Goal: Information Seeking & Learning: Learn about a topic

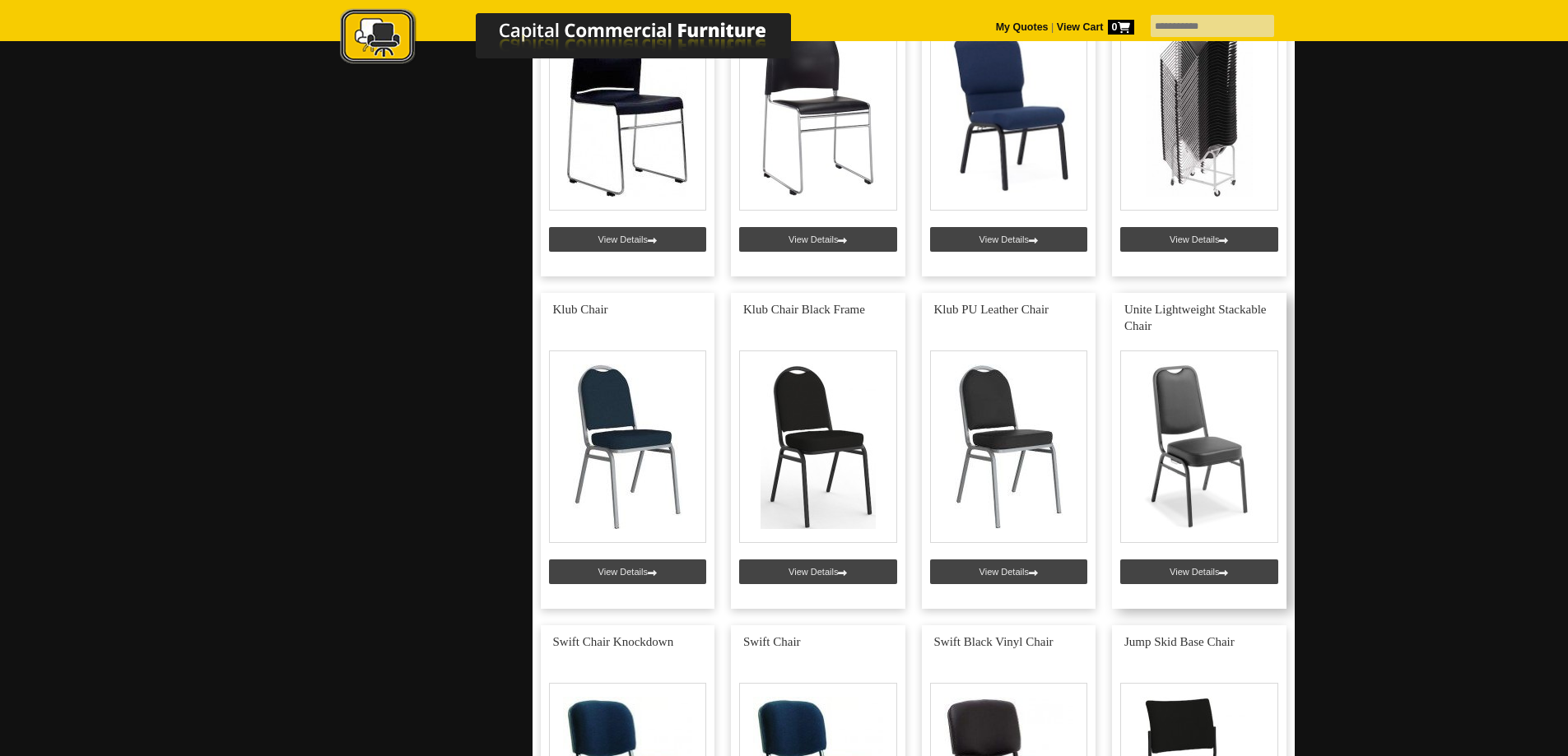
scroll to position [1399, 0]
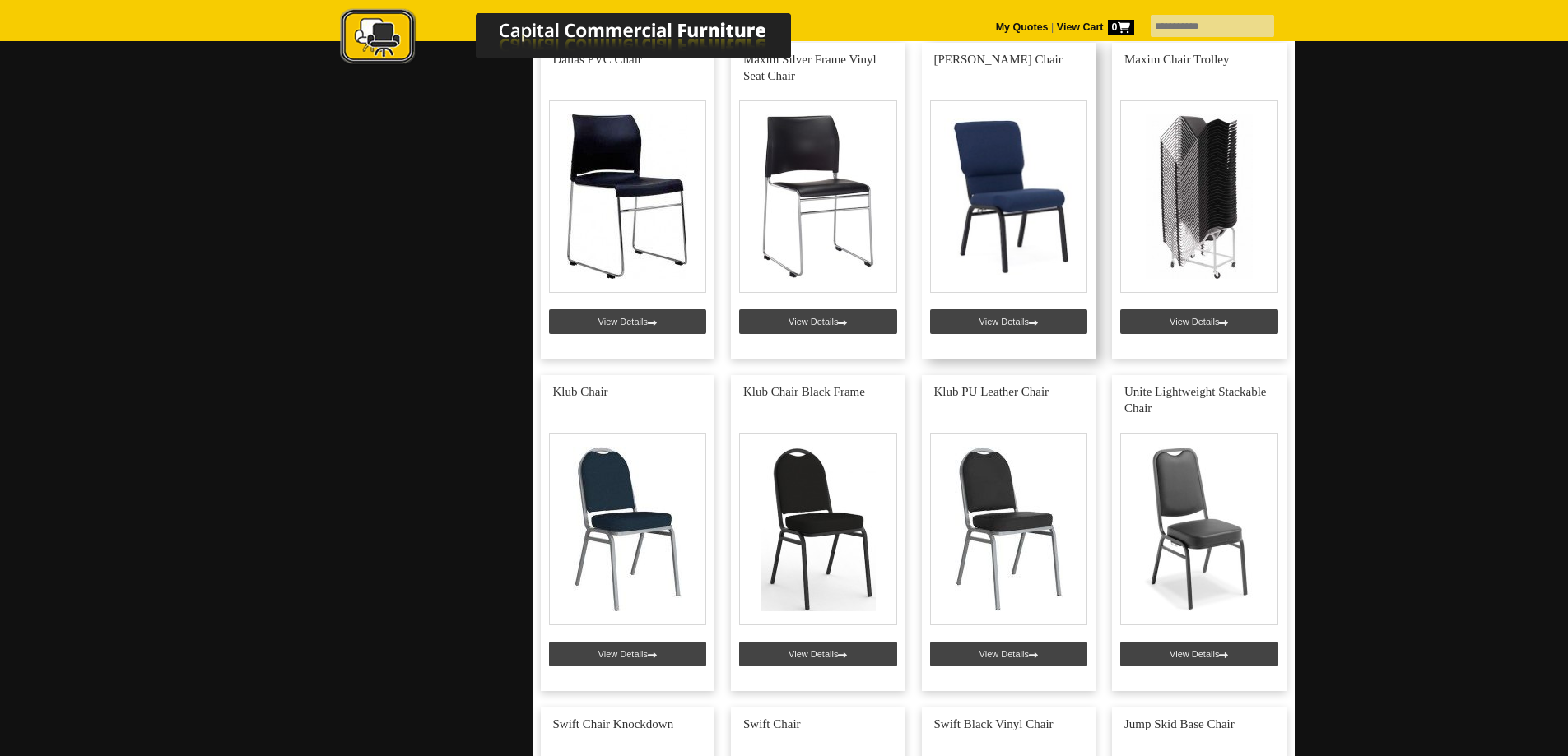
click at [999, 320] on link at bounding box center [1008, 200] width 174 height 316
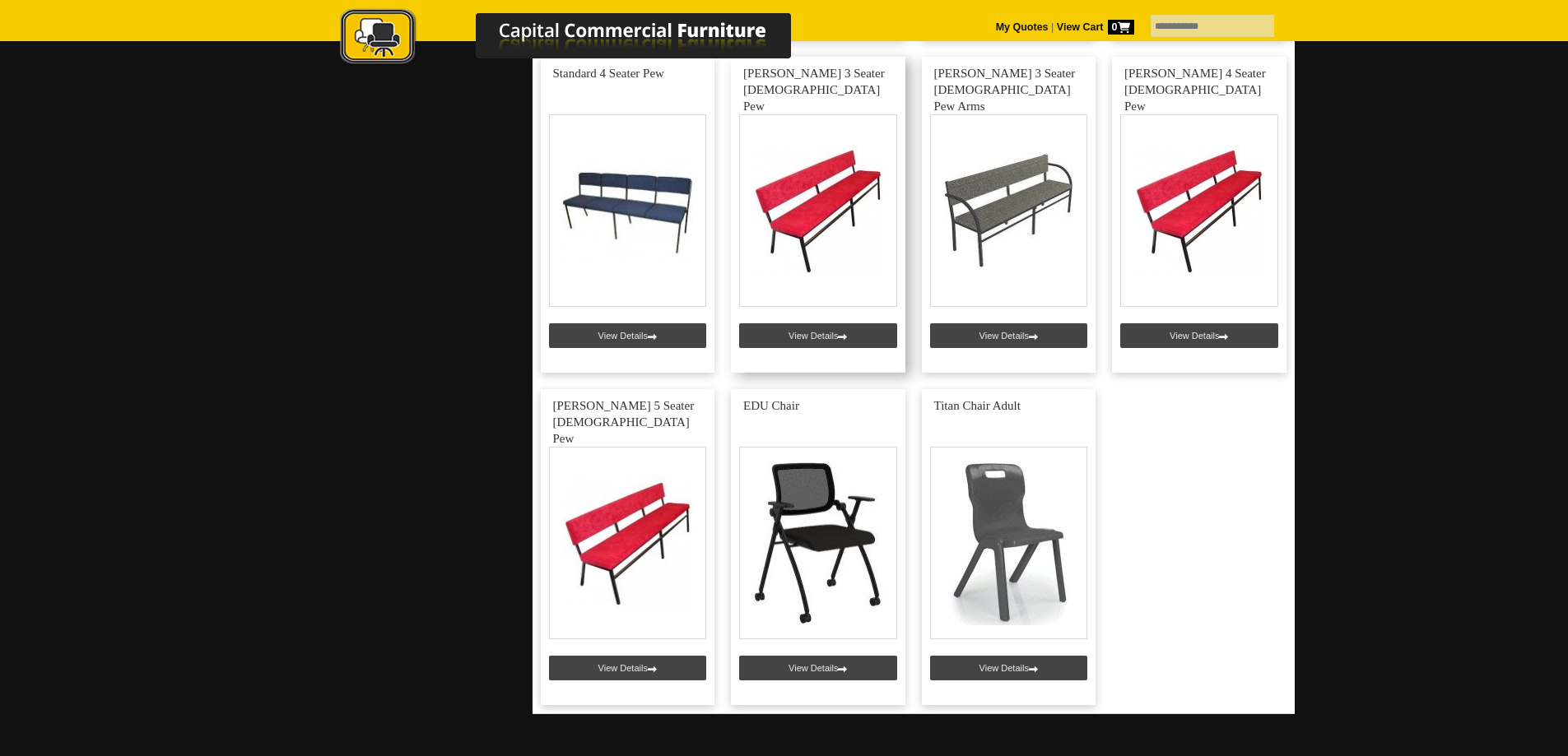
scroll to position [4689, 0]
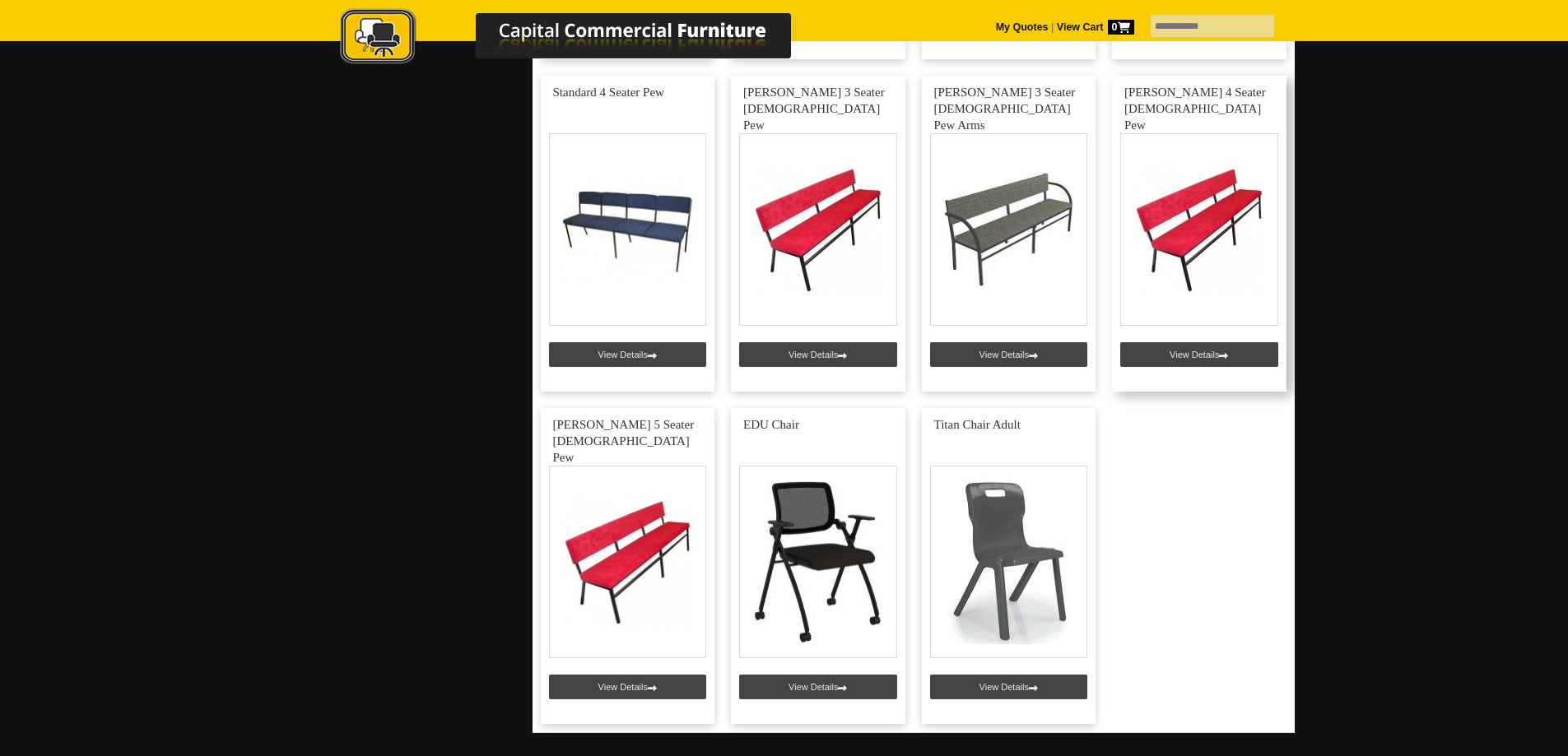
click at [1182, 351] on link at bounding box center [1198, 233] width 174 height 316
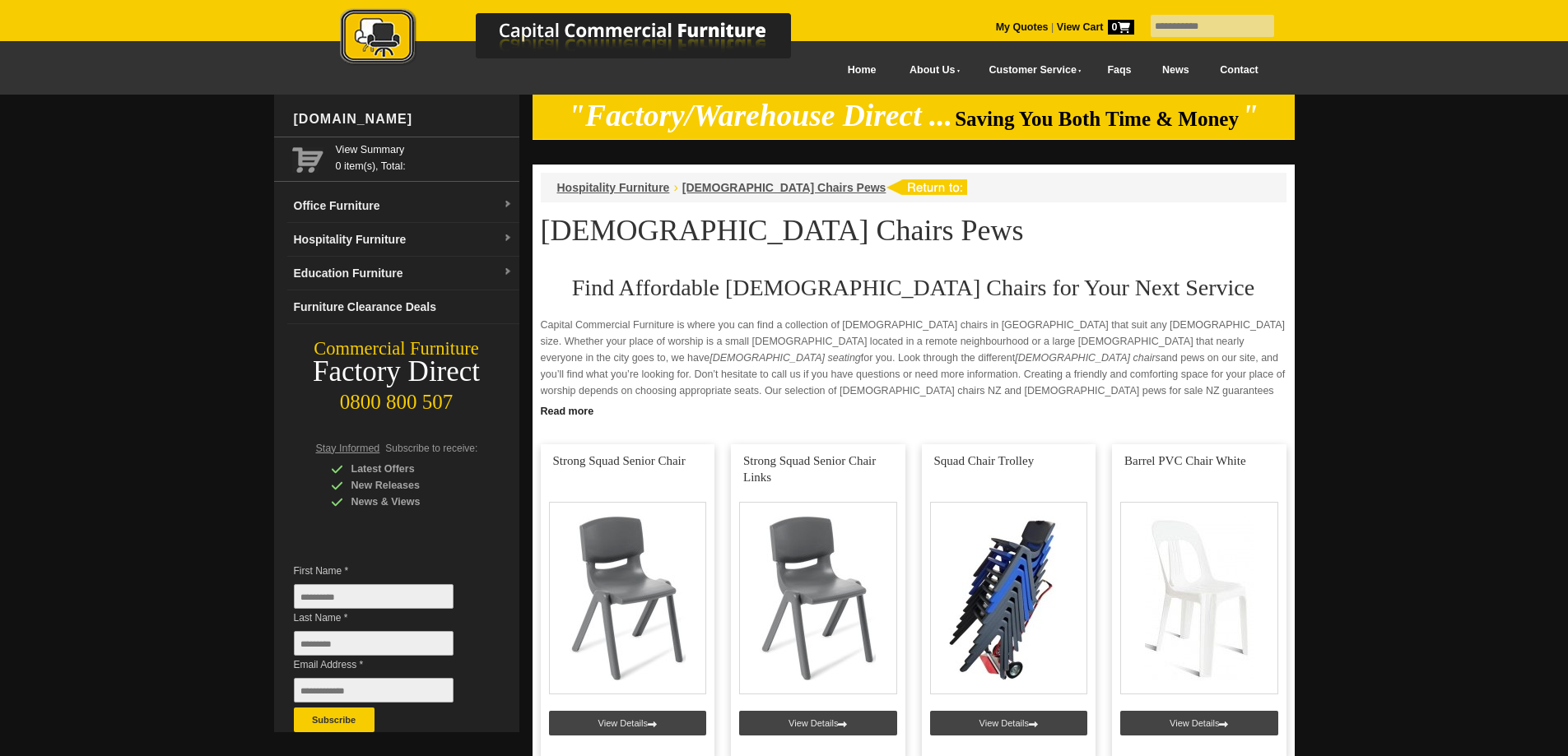
scroll to position [4689, 0]
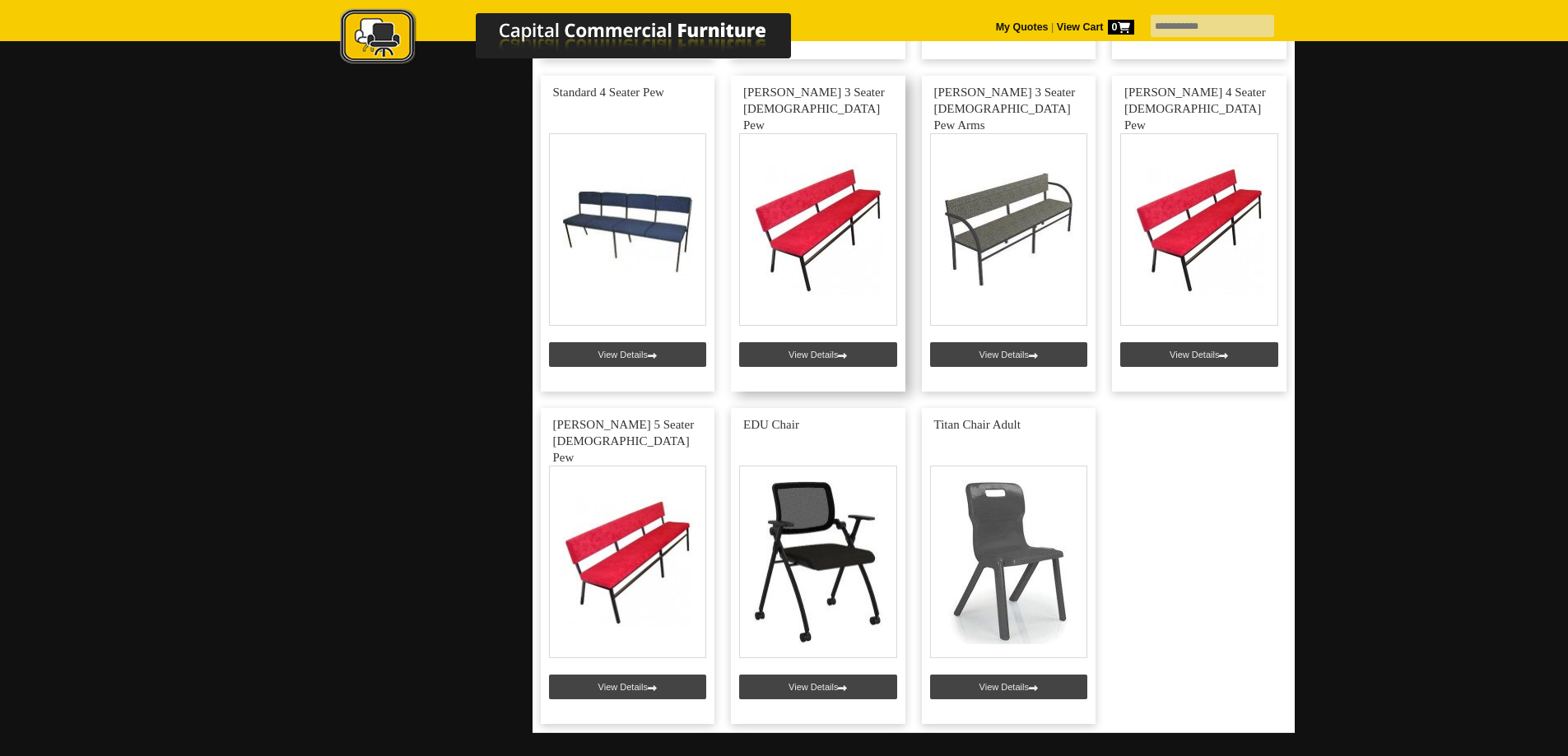
click at [807, 350] on link at bounding box center [817, 233] width 174 height 316
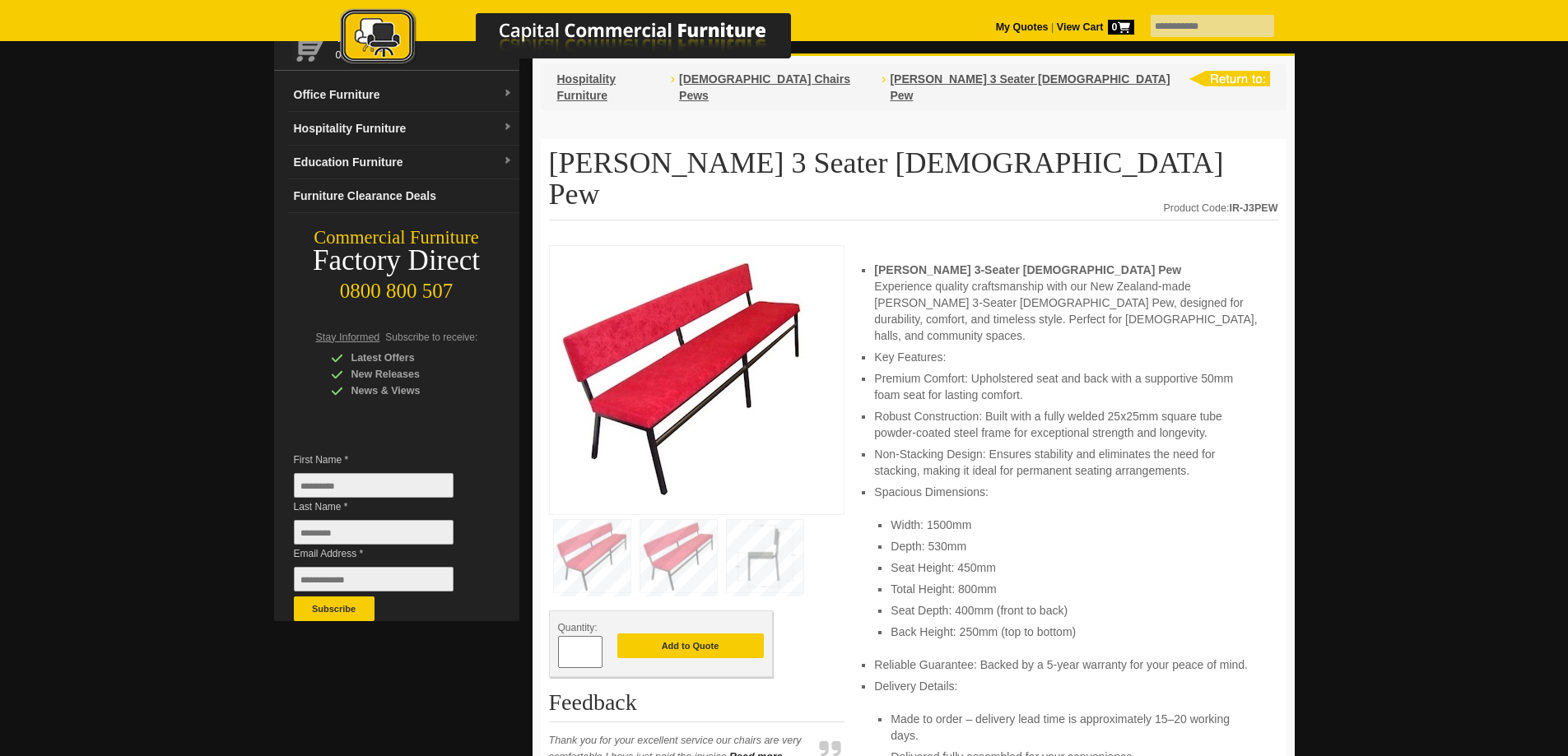
scroll to position [82, 0]
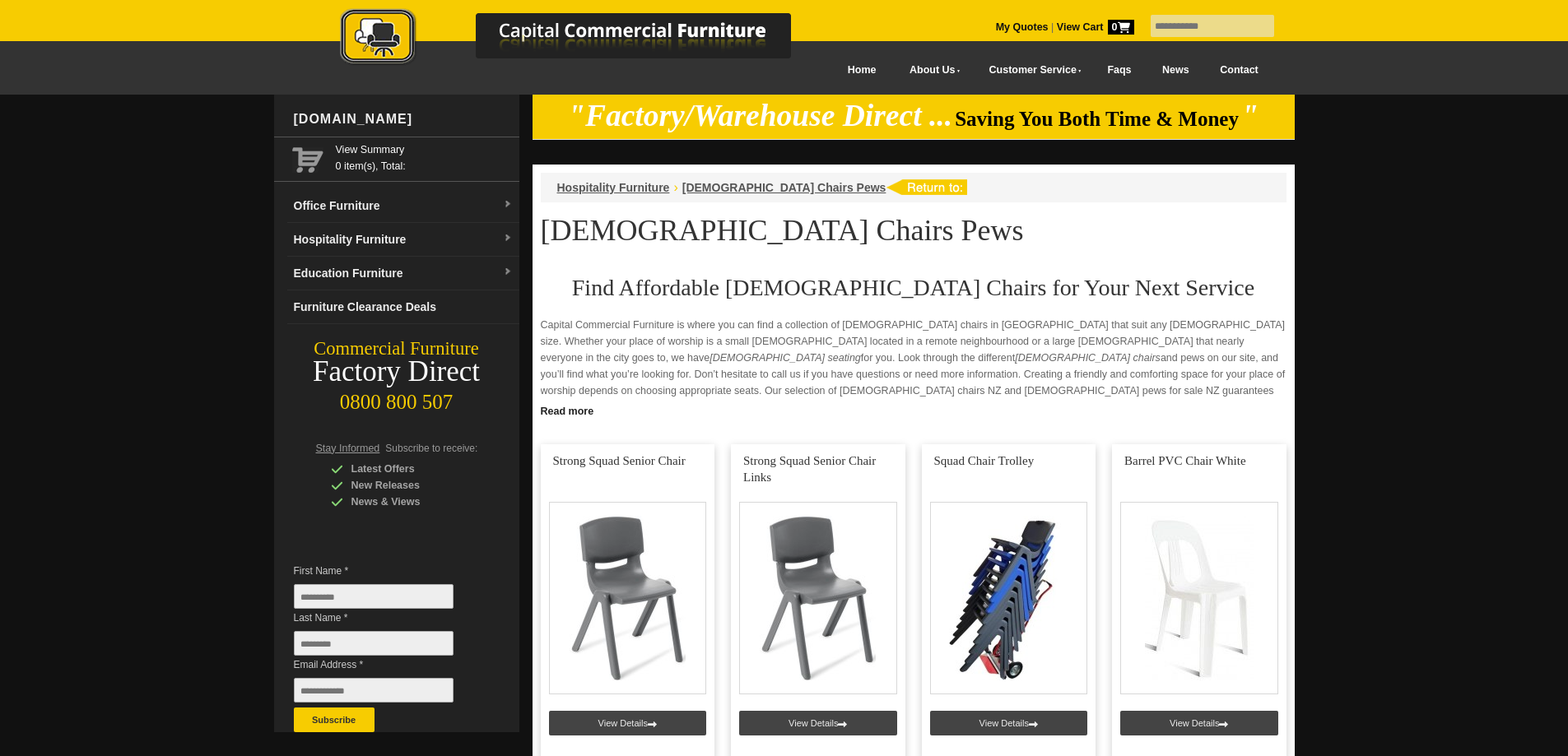
scroll to position [4689, 0]
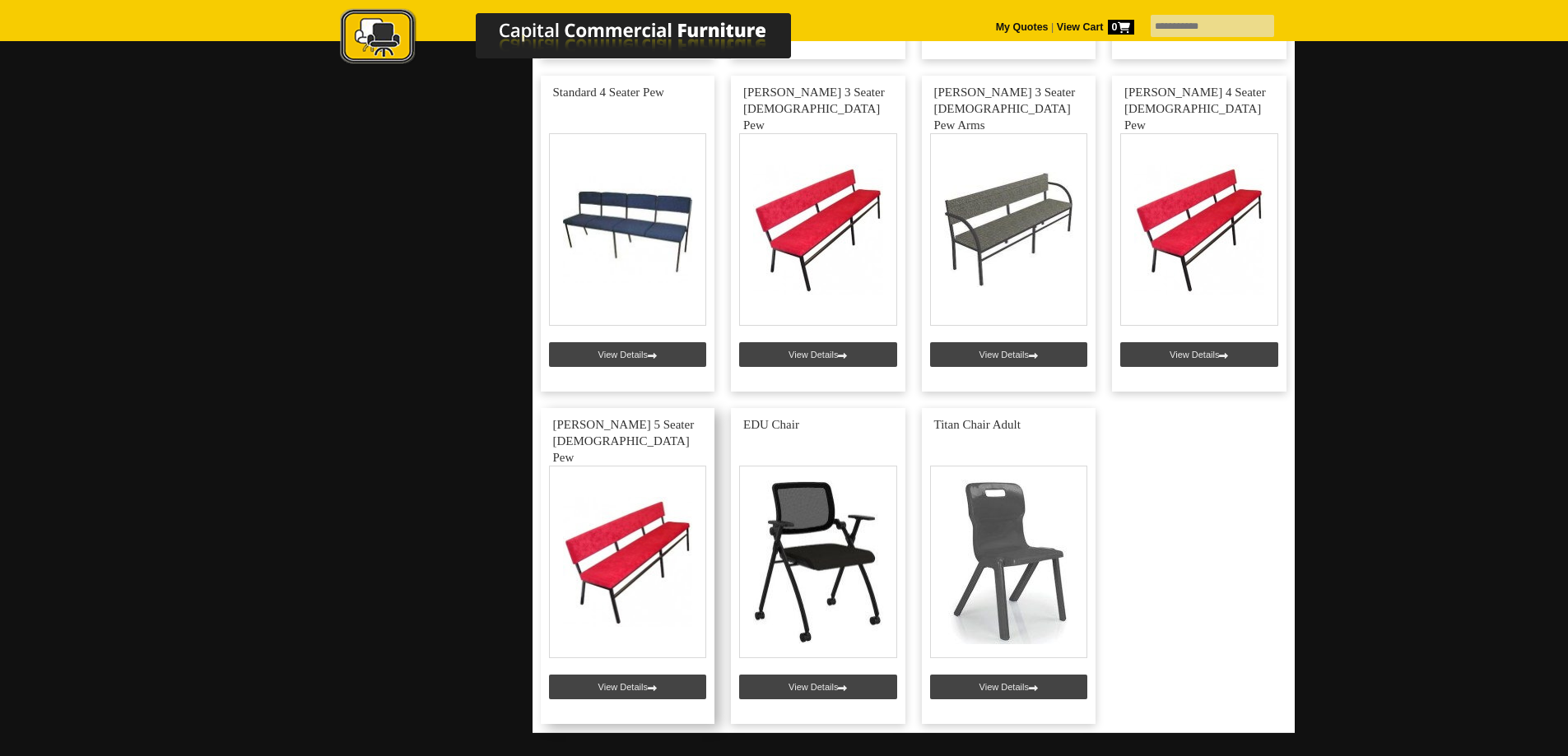
click at [620, 679] on link at bounding box center [627, 566] width 174 height 316
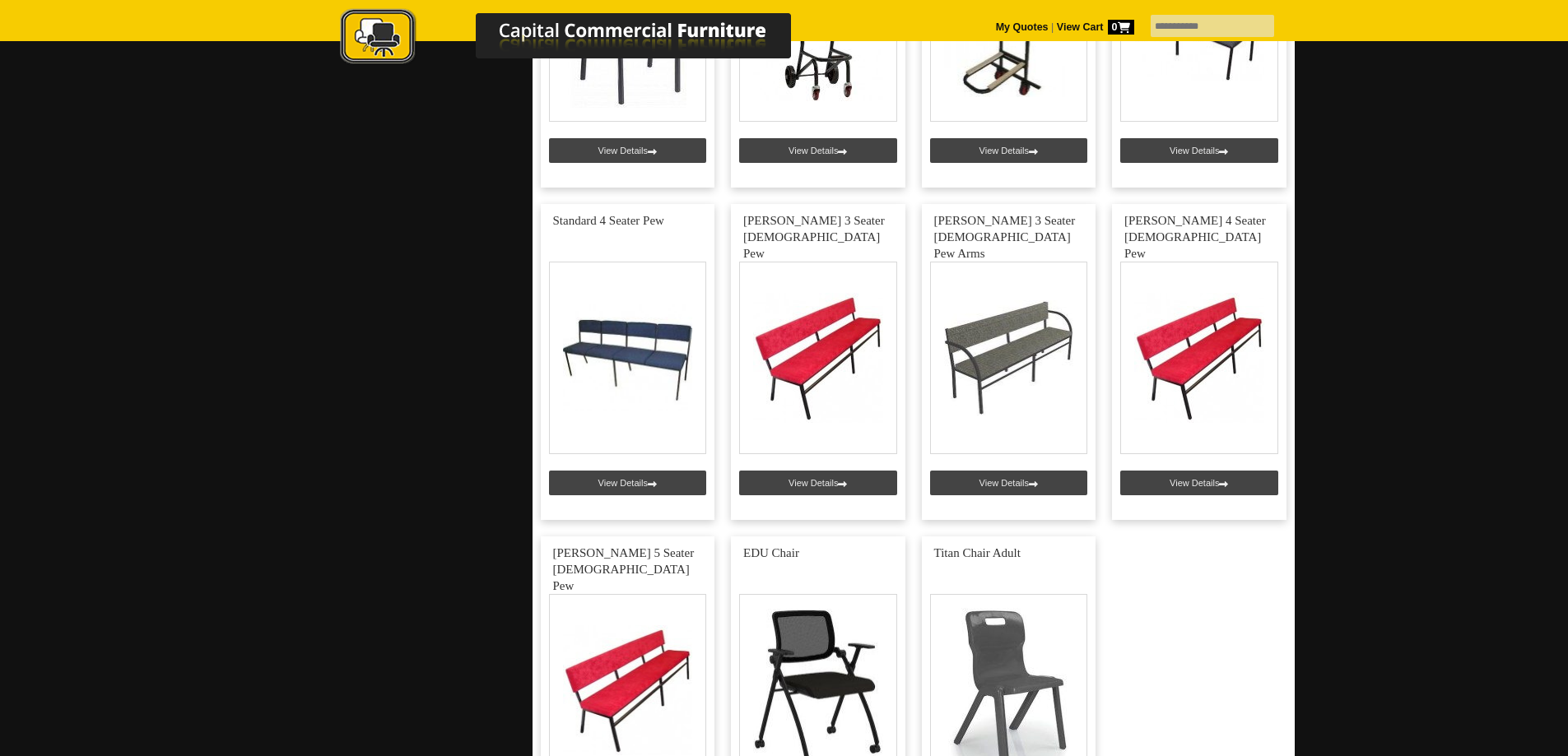
scroll to position [4524, 0]
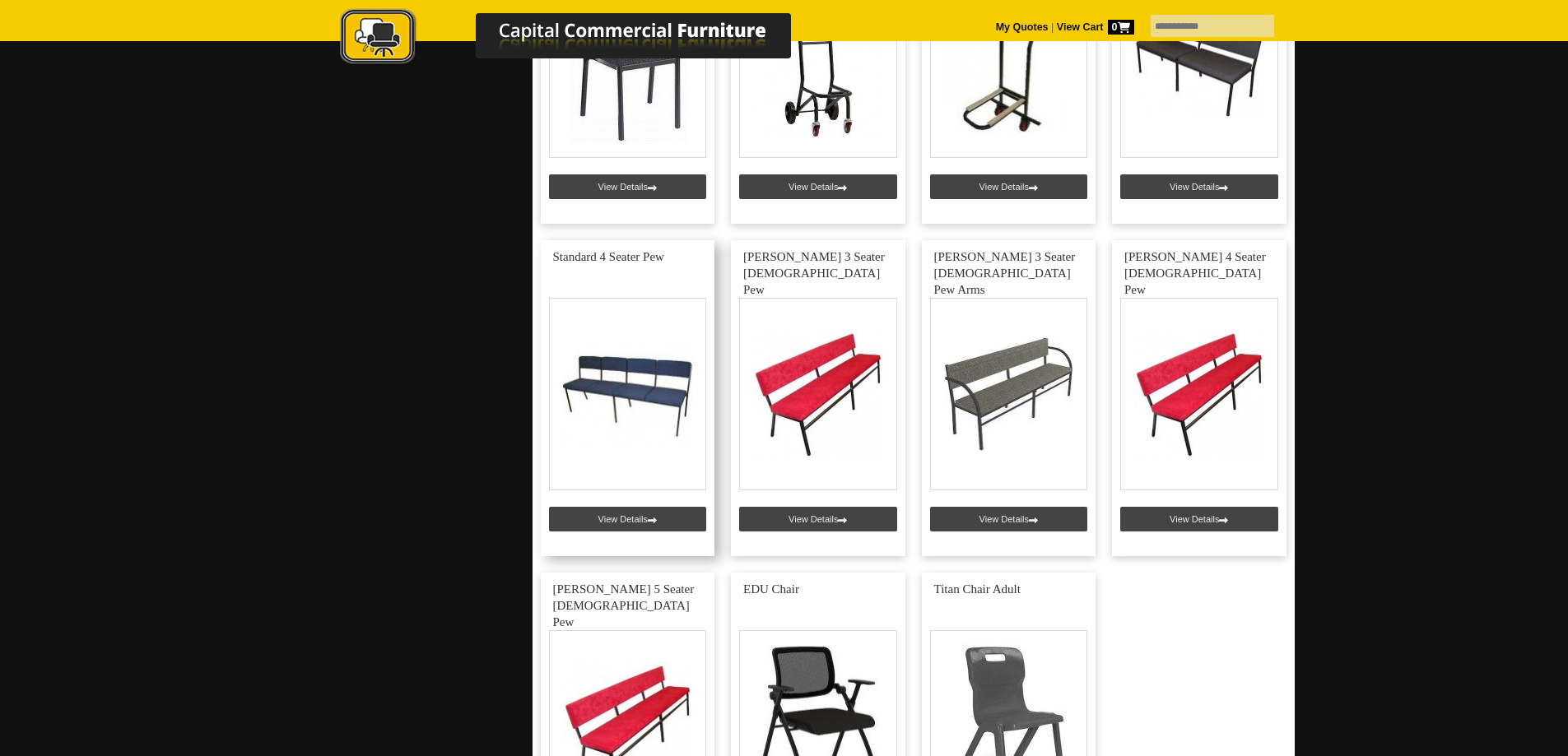
click at [624, 518] on link at bounding box center [627, 398] width 174 height 316
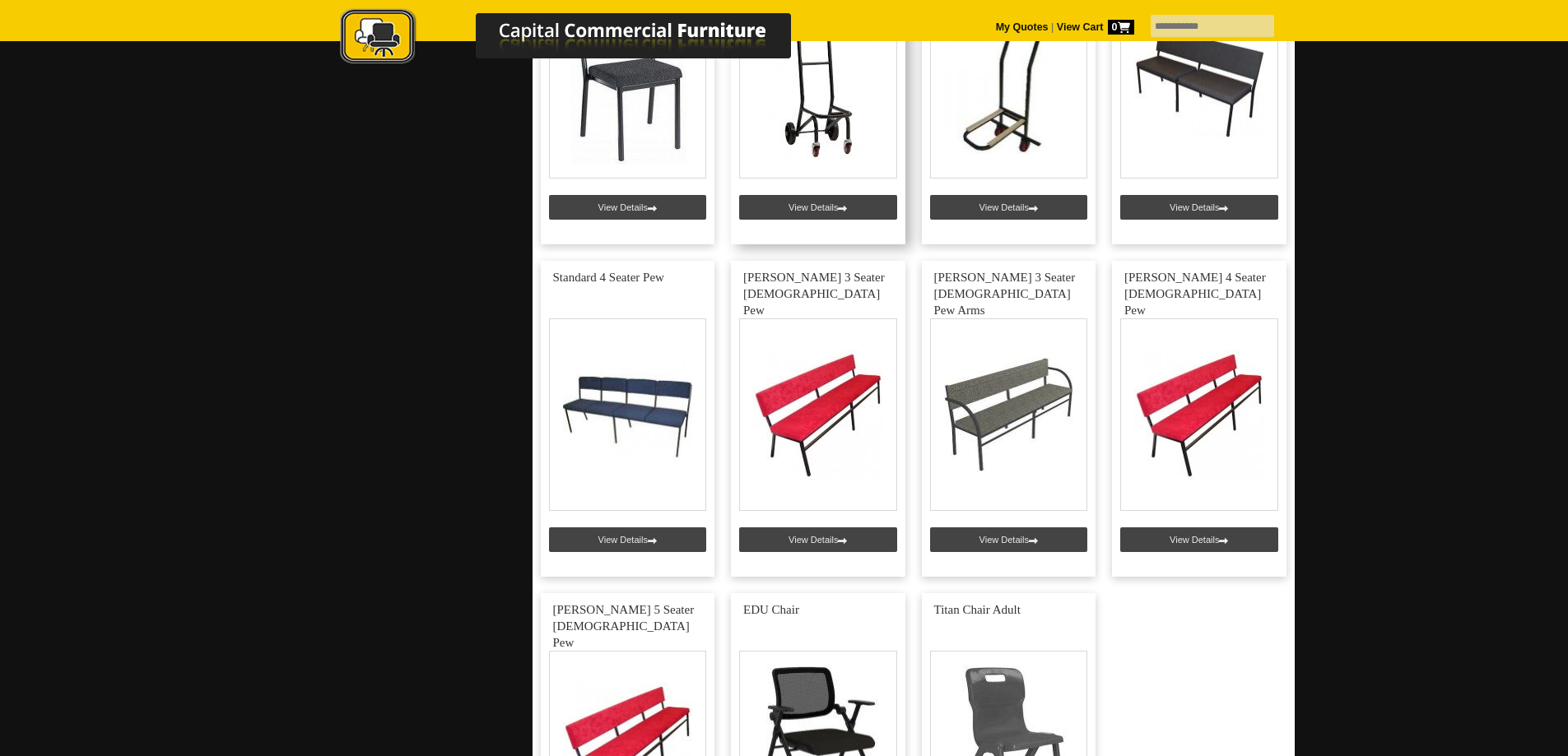
scroll to position [4524, 0]
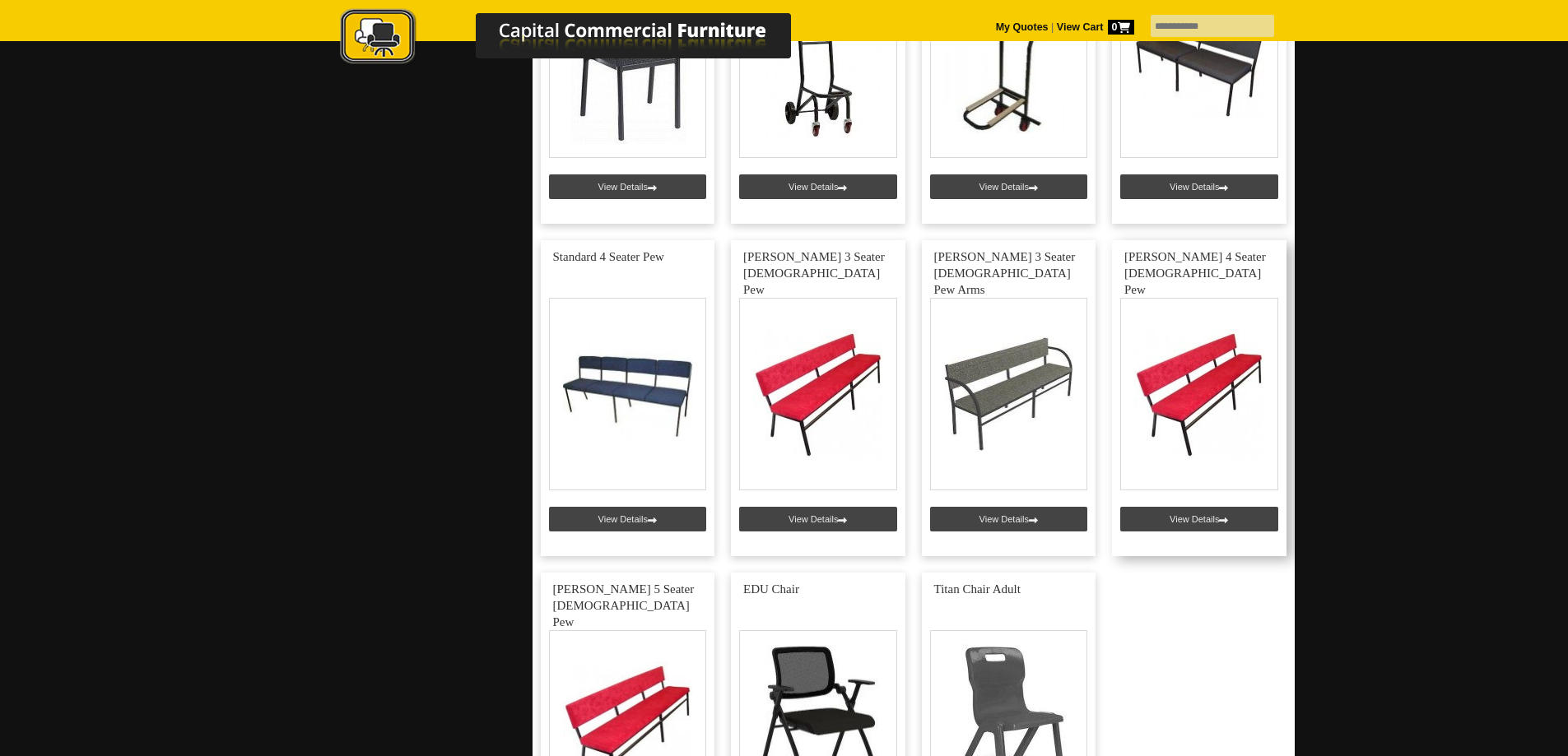
click at [1196, 516] on link at bounding box center [1198, 398] width 174 height 316
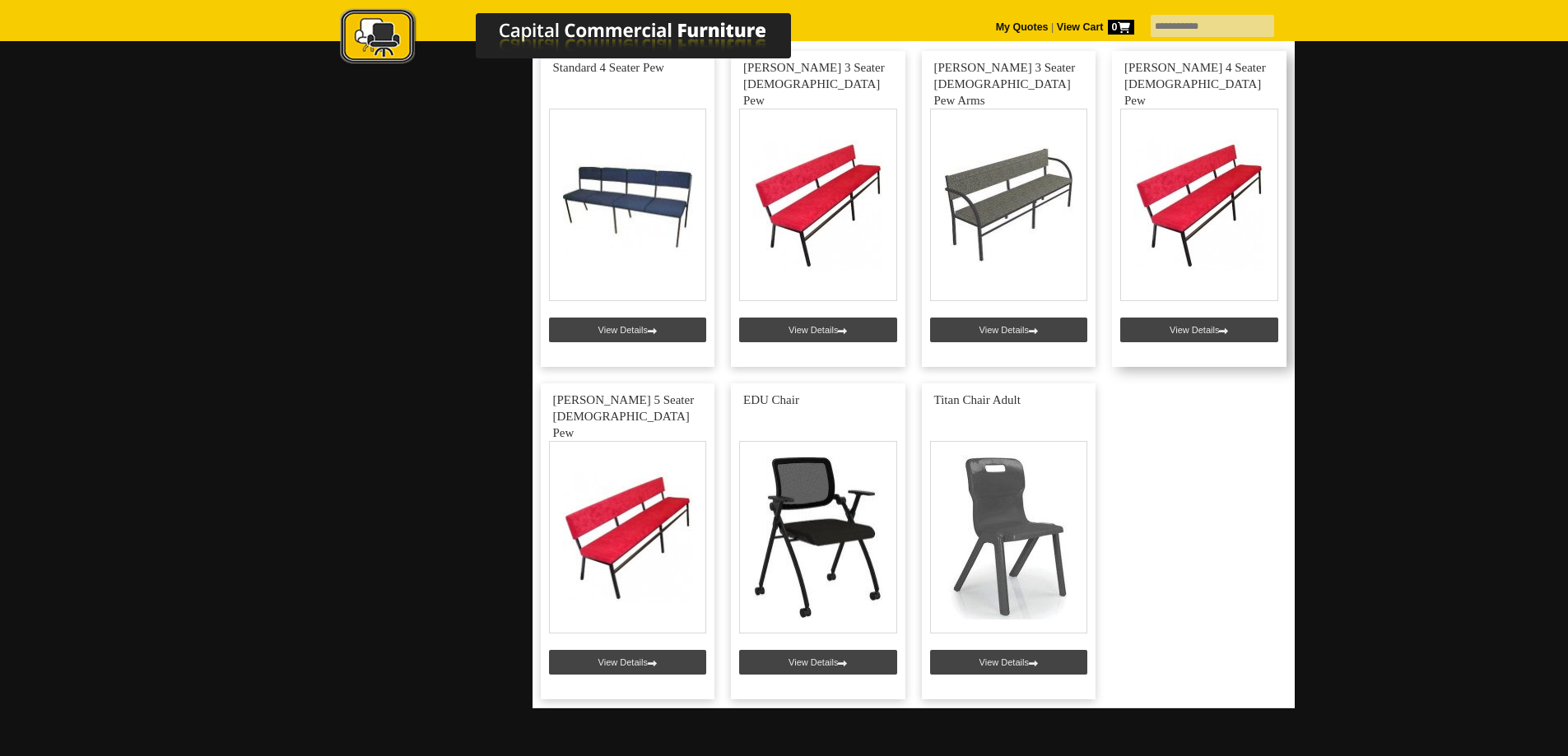
scroll to position [4606, 0]
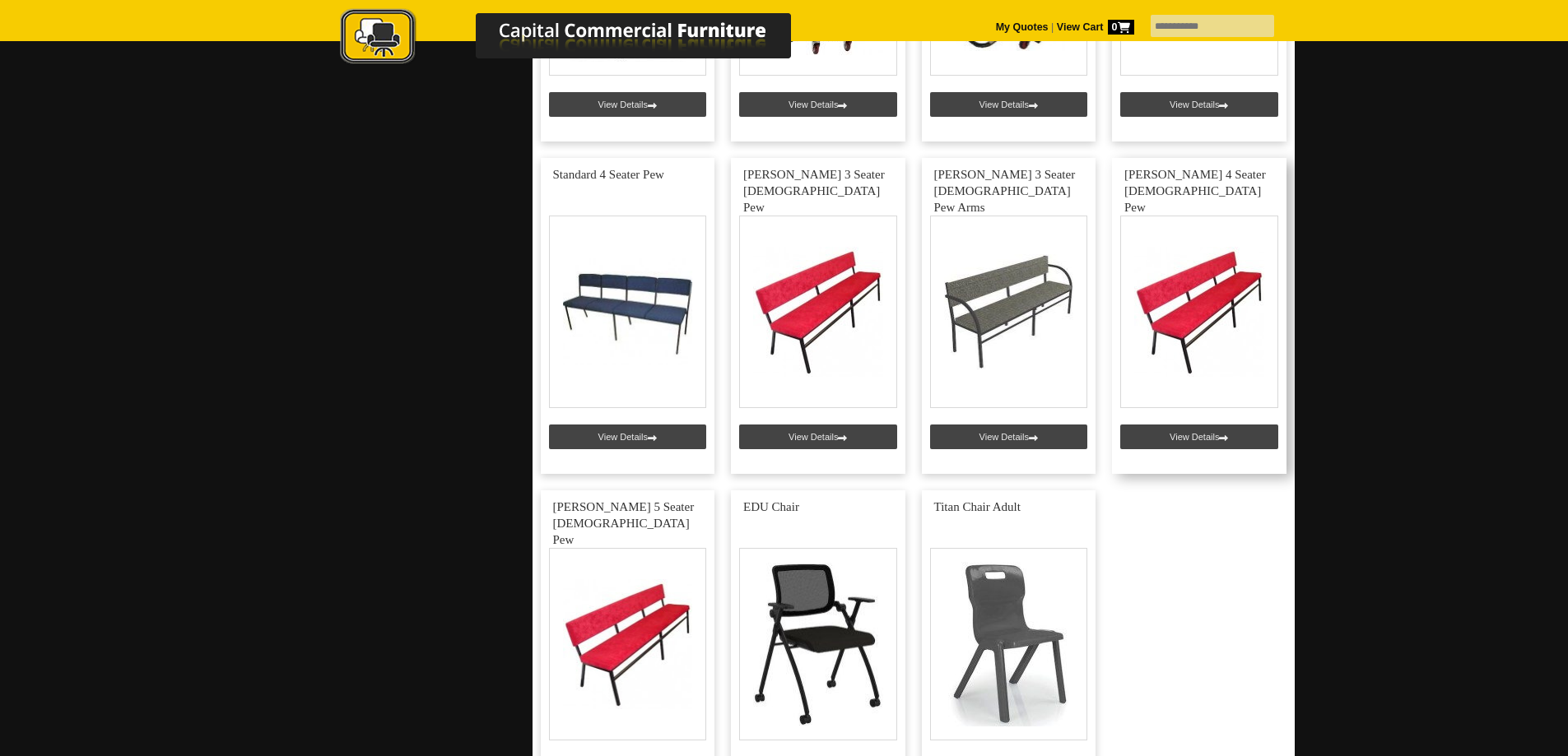
click at [1187, 432] on link at bounding box center [1198, 315] width 174 height 316
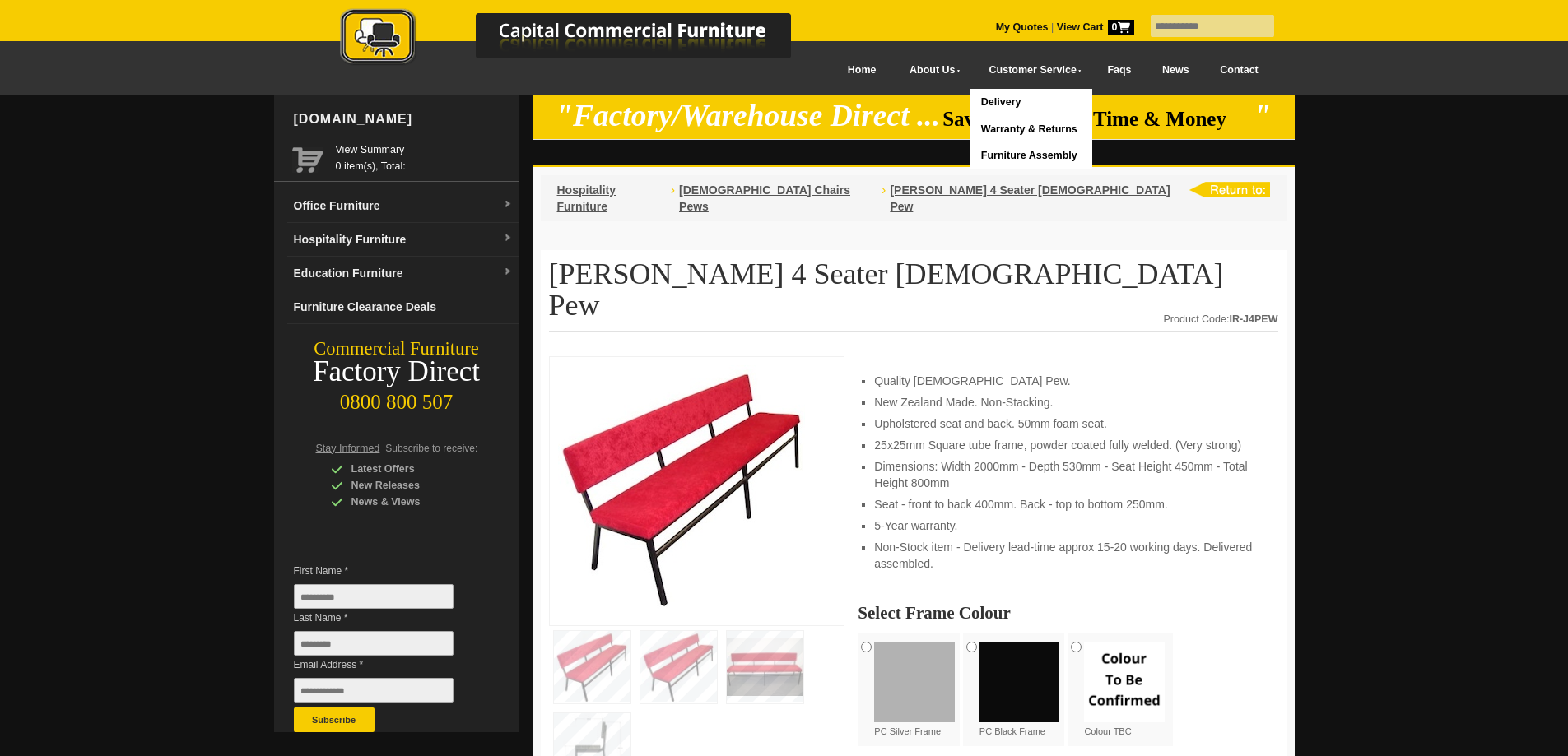
click at [979, 100] on link "Delivery" at bounding box center [1030, 101] width 121 height 27
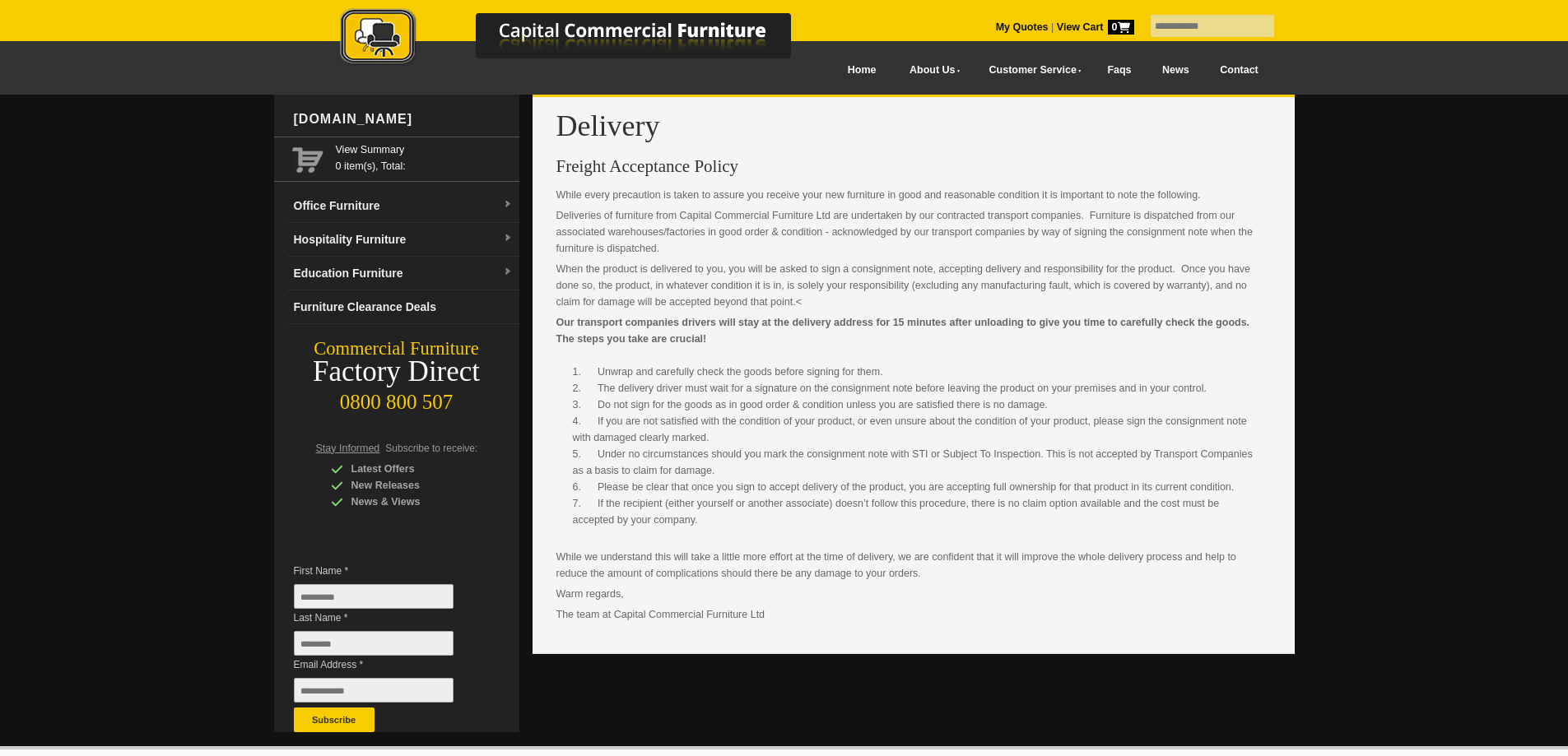
click at [1232, 66] on link "Contact" at bounding box center [1238, 70] width 69 height 37
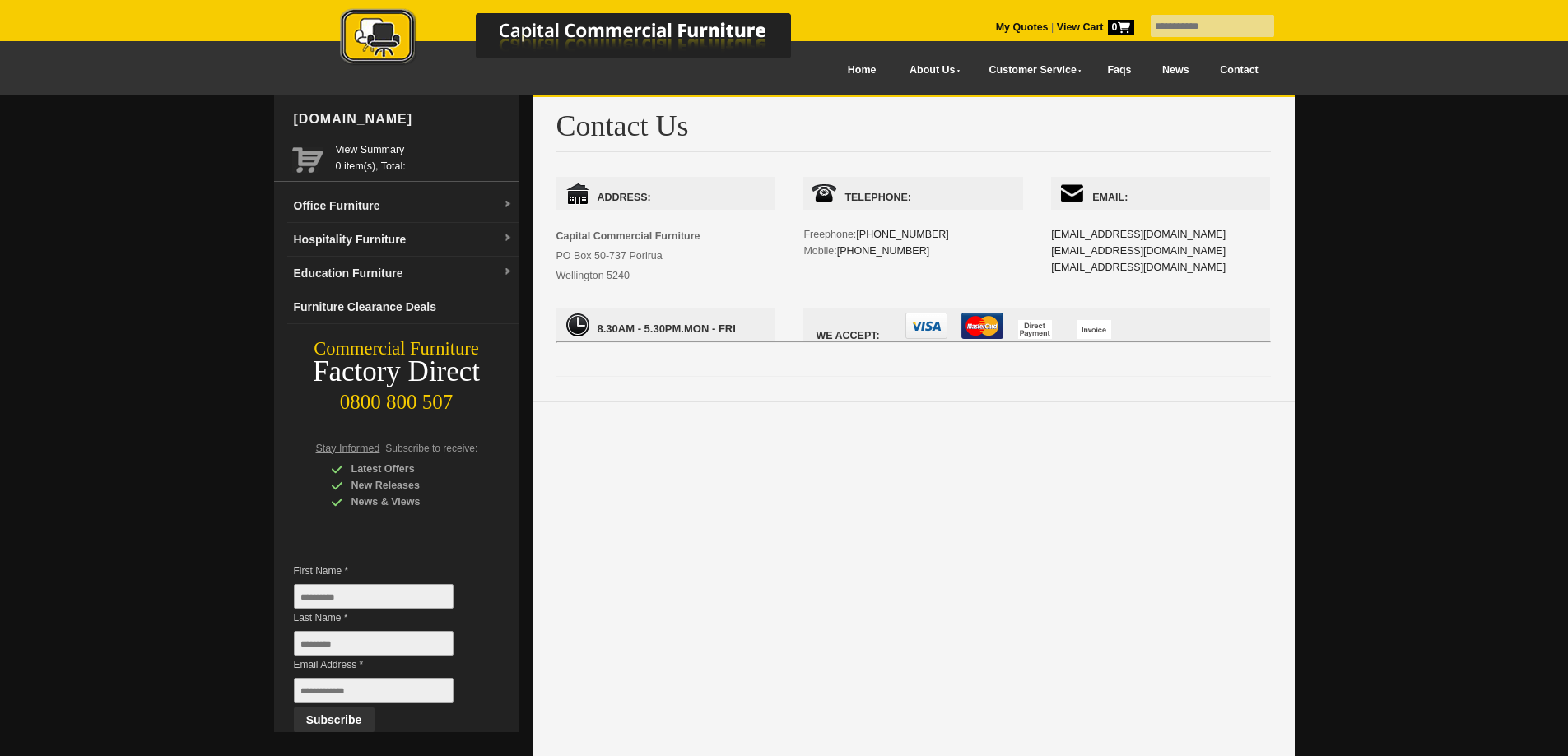
click at [1167, 72] on link "News" at bounding box center [1175, 70] width 57 height 37
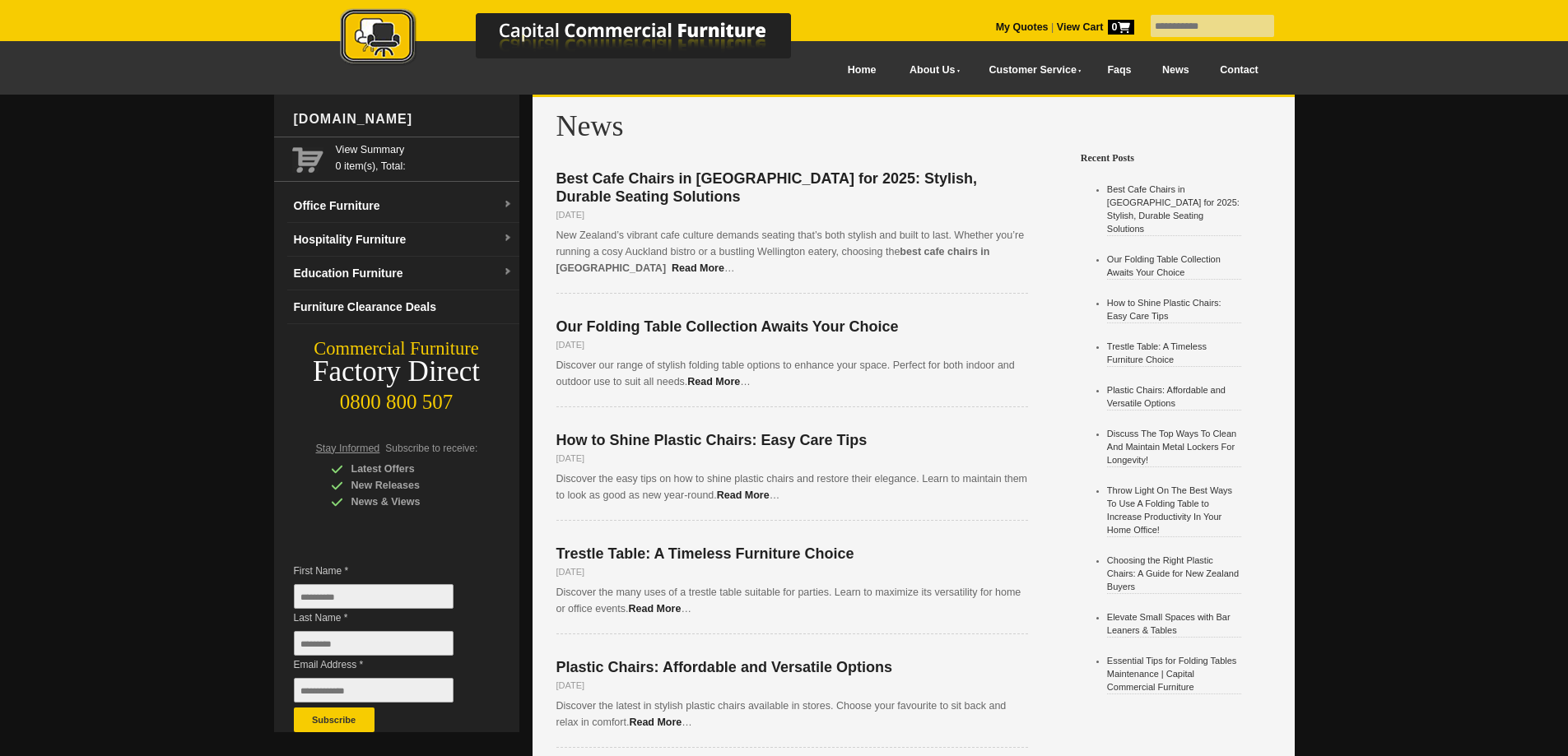
click at [826, 68] on picture at bounding box center [582, 65] width 576 height 11
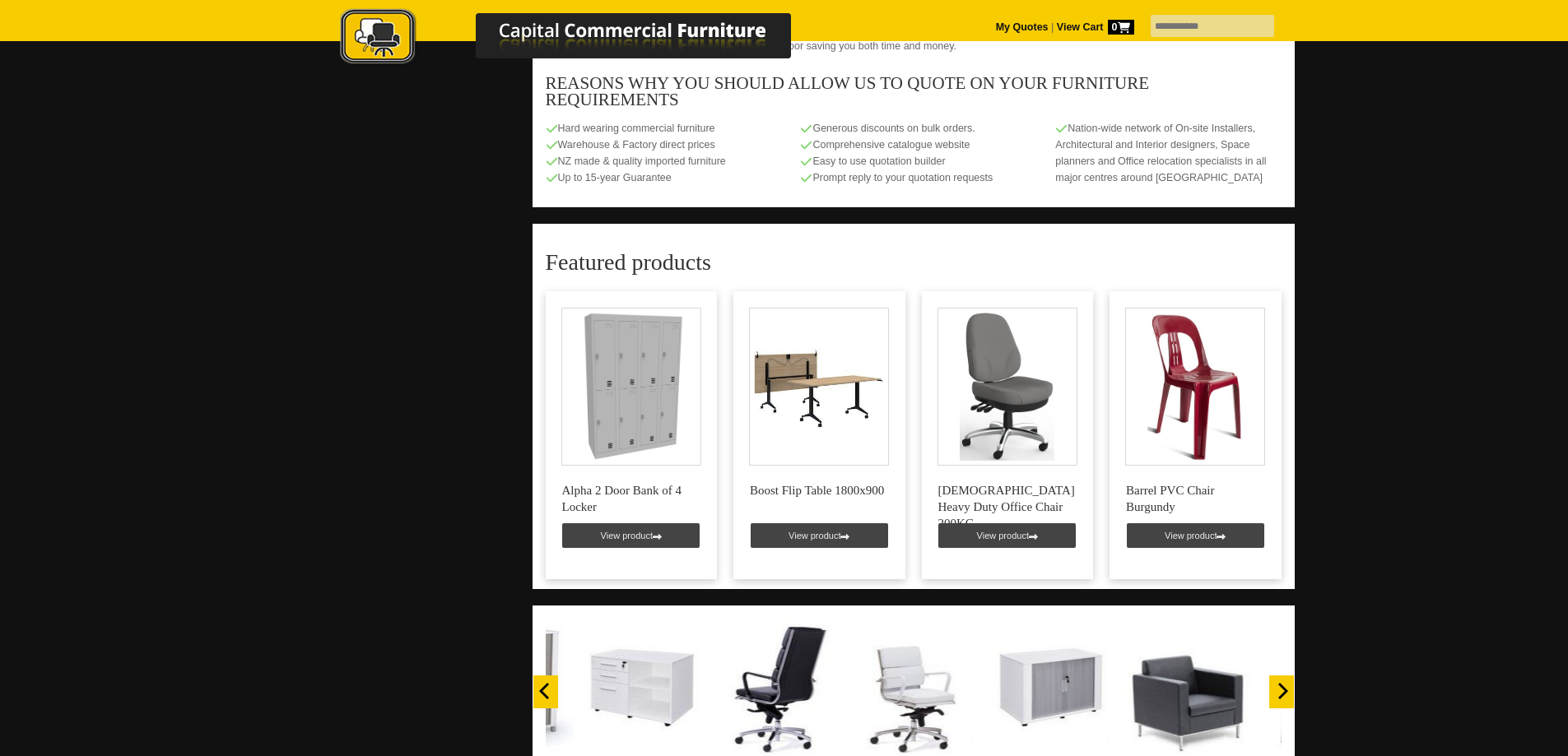
scroll to position [904, 0]
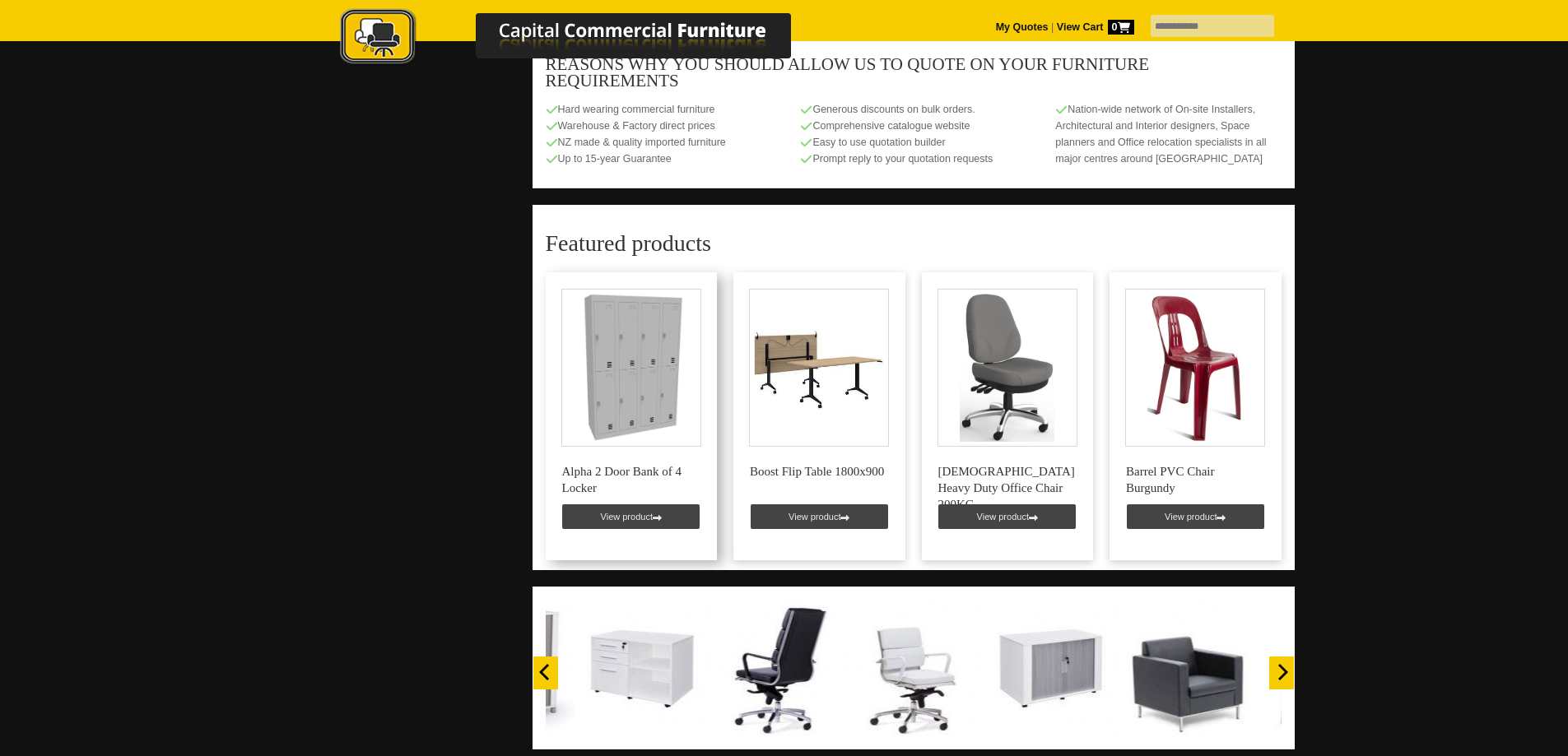
click at [632, 496] on link at bounding box center [632, 416] width 172 height 288
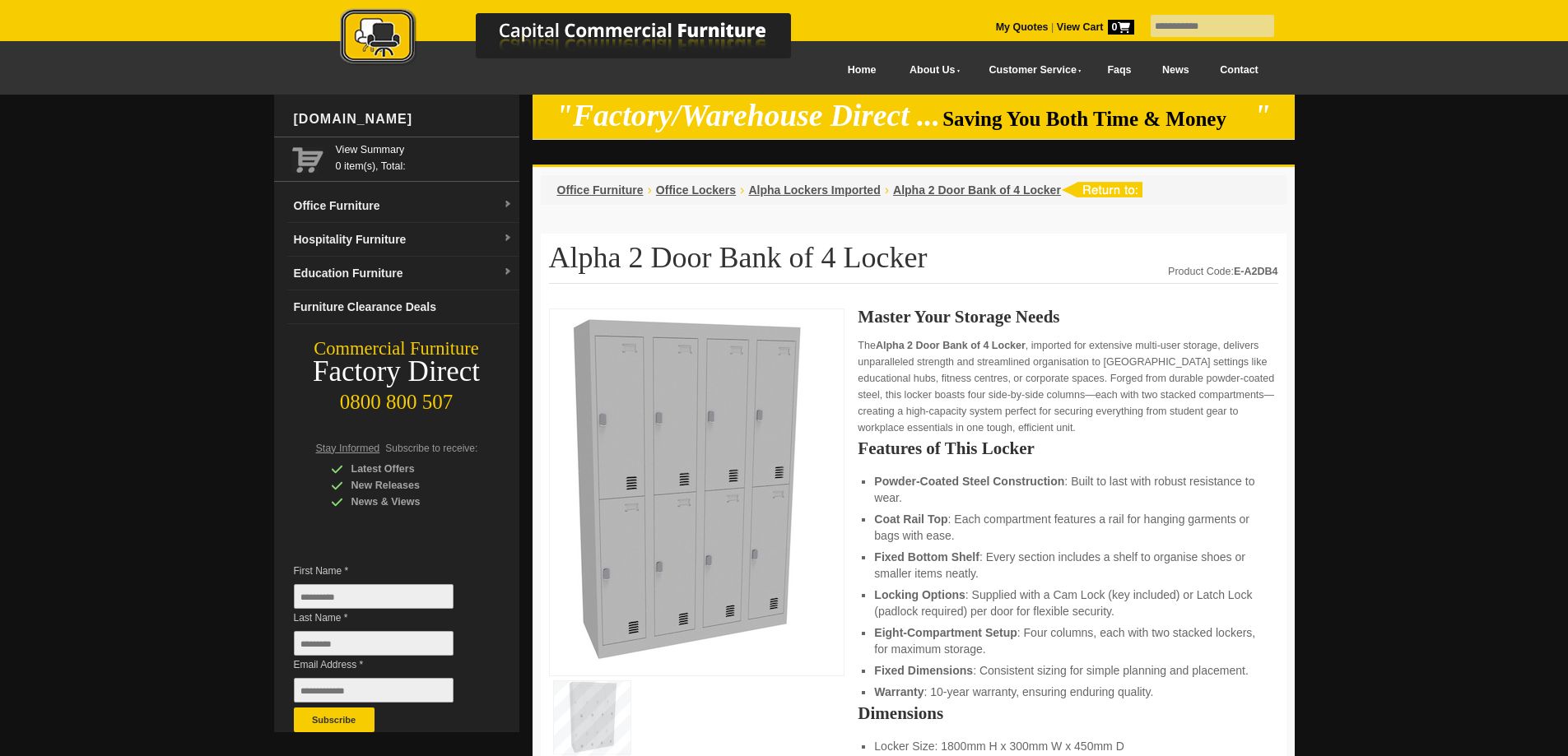
click at [826, 66] on img at bounding box center [582, 38] width 576 height 60
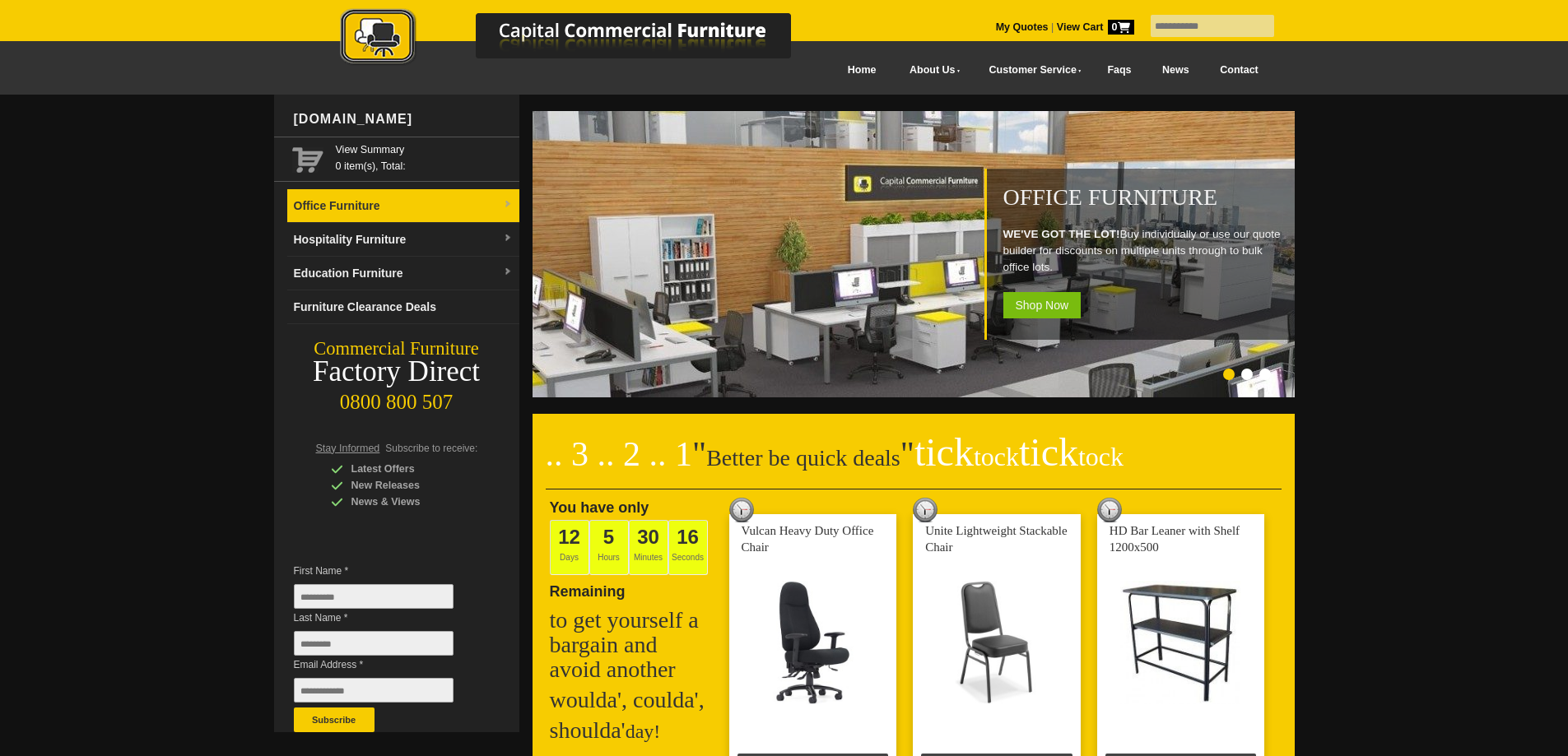
click at [455, 200] on link "Office Furniture" at bounding box center [403, 206] width 232 height 34
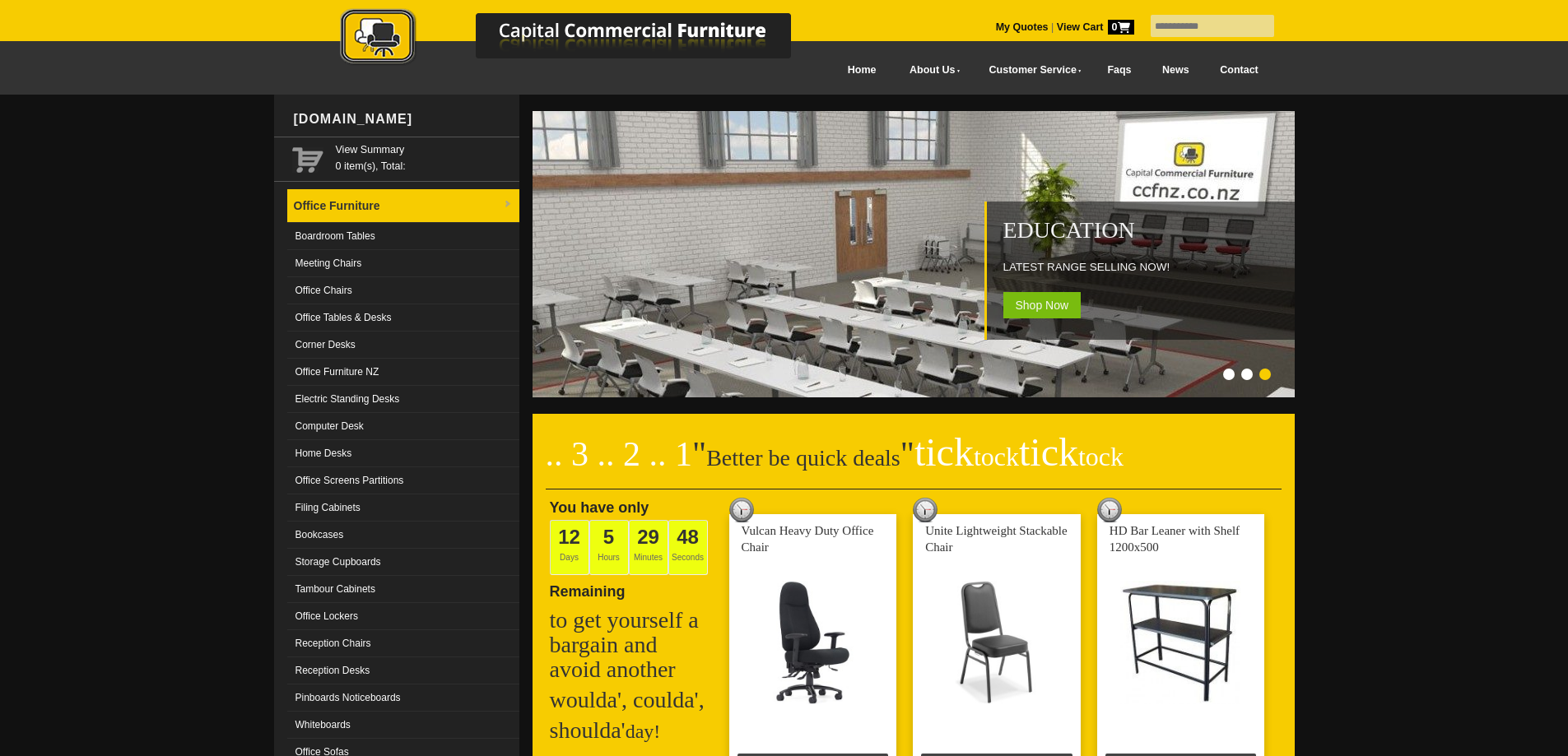
click at [509, 198] on span at bounding box center [507, 206] width 10 height 17
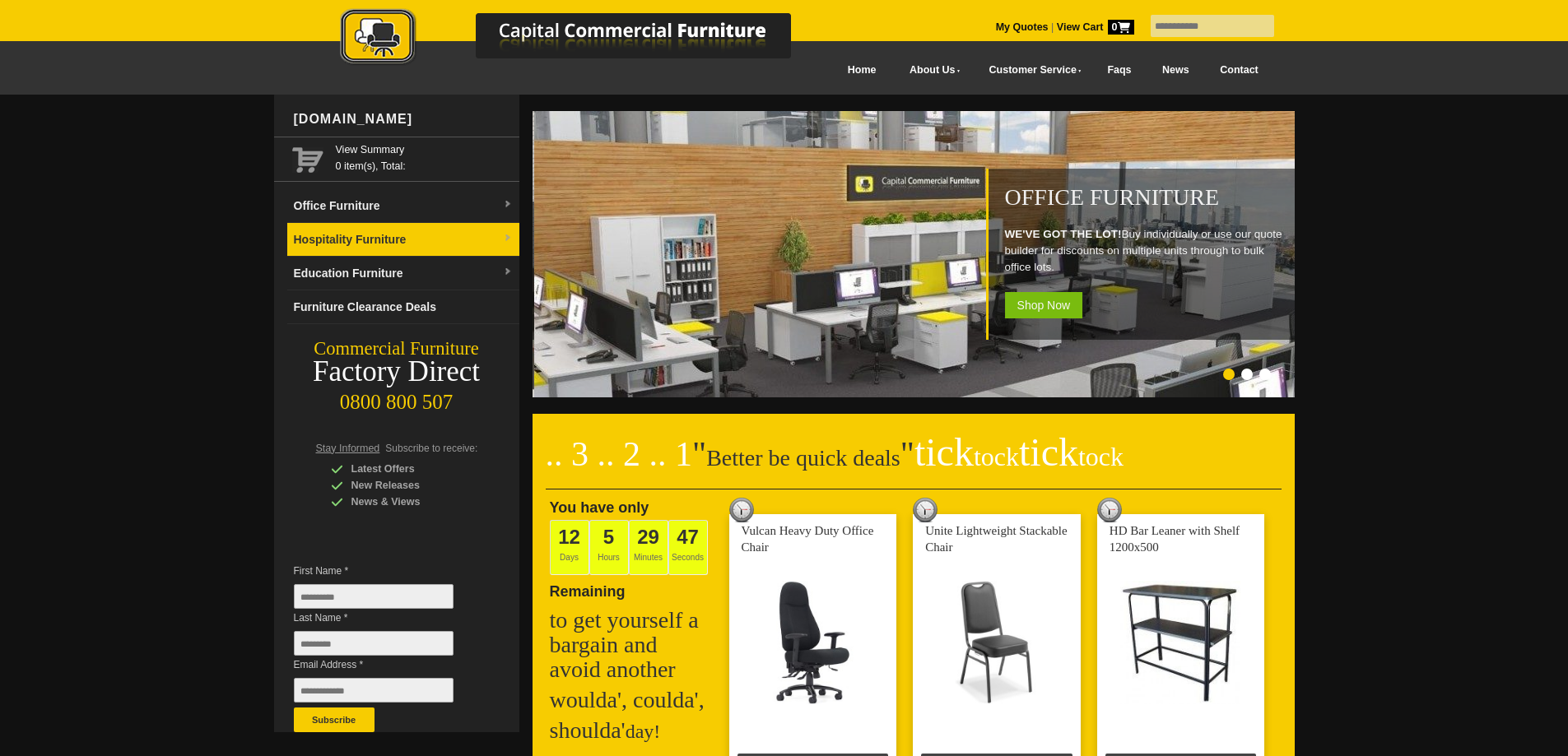
click at [374, 241] on link "Hospitality Furniture" at bounding box center [403, 240] width 232 height 34
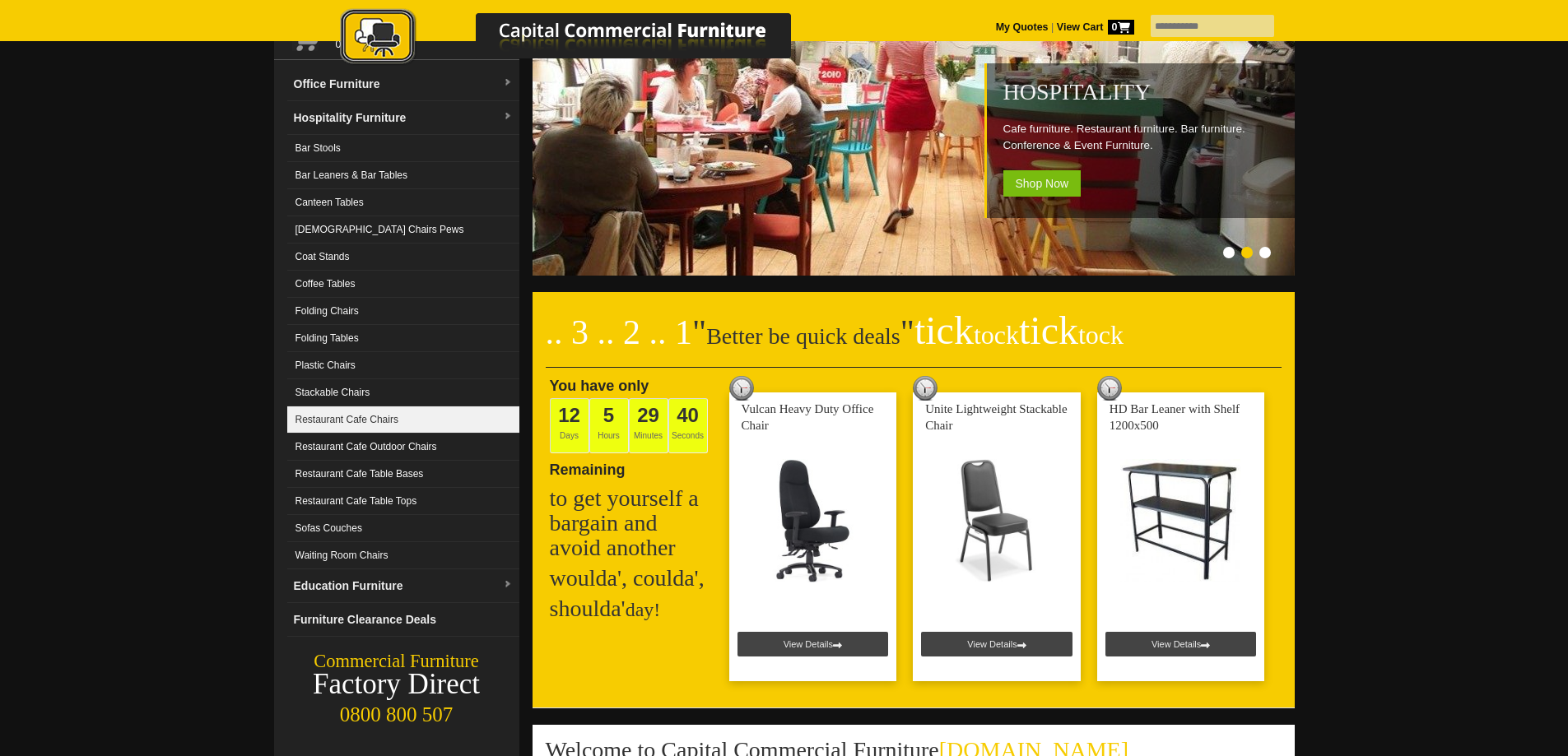
scroll to position [164, 0]
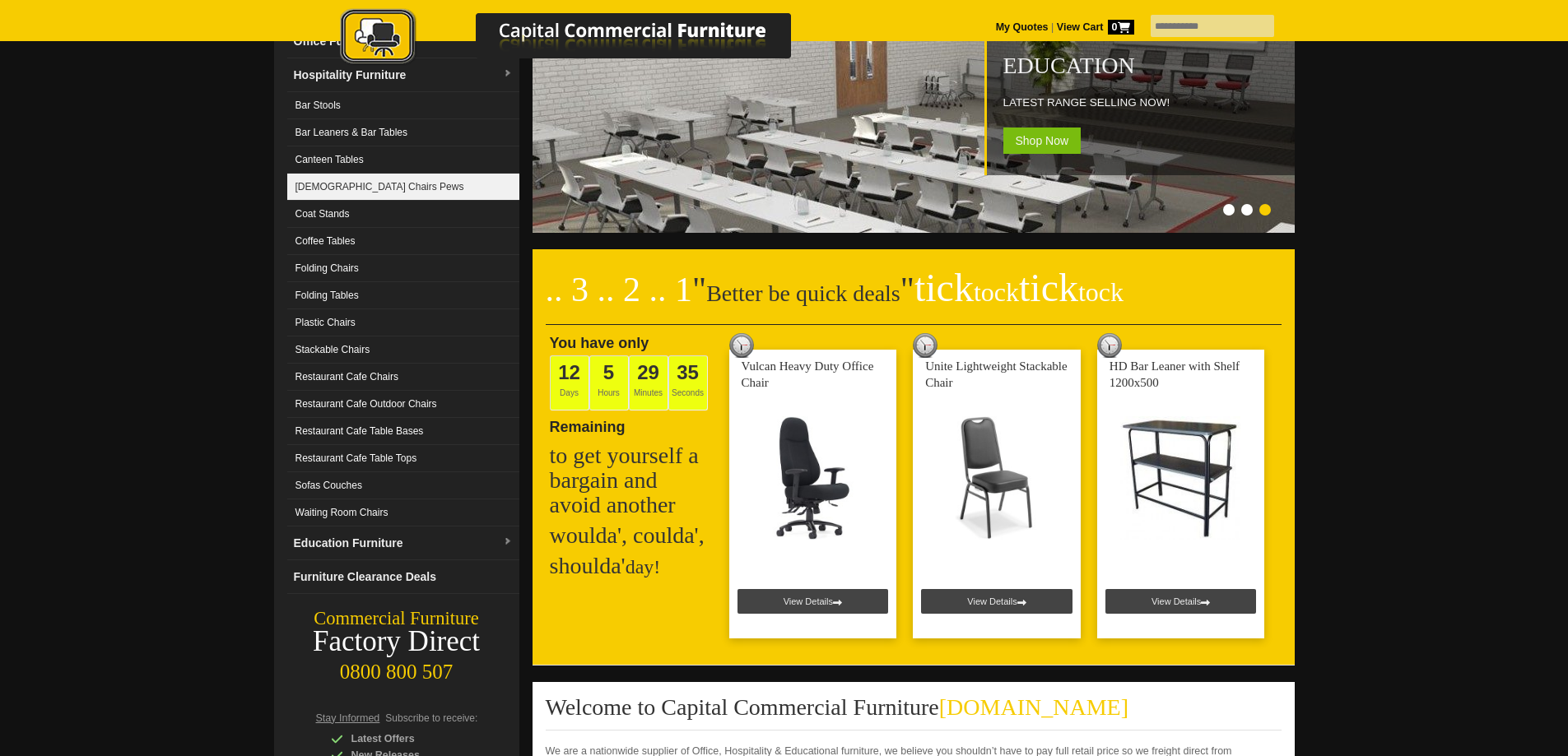
click at [344, 182] on link "[DEMOGRAPHIC_DATA] Chairs Pews" at bounding box center [403, 186] width 232 height 27
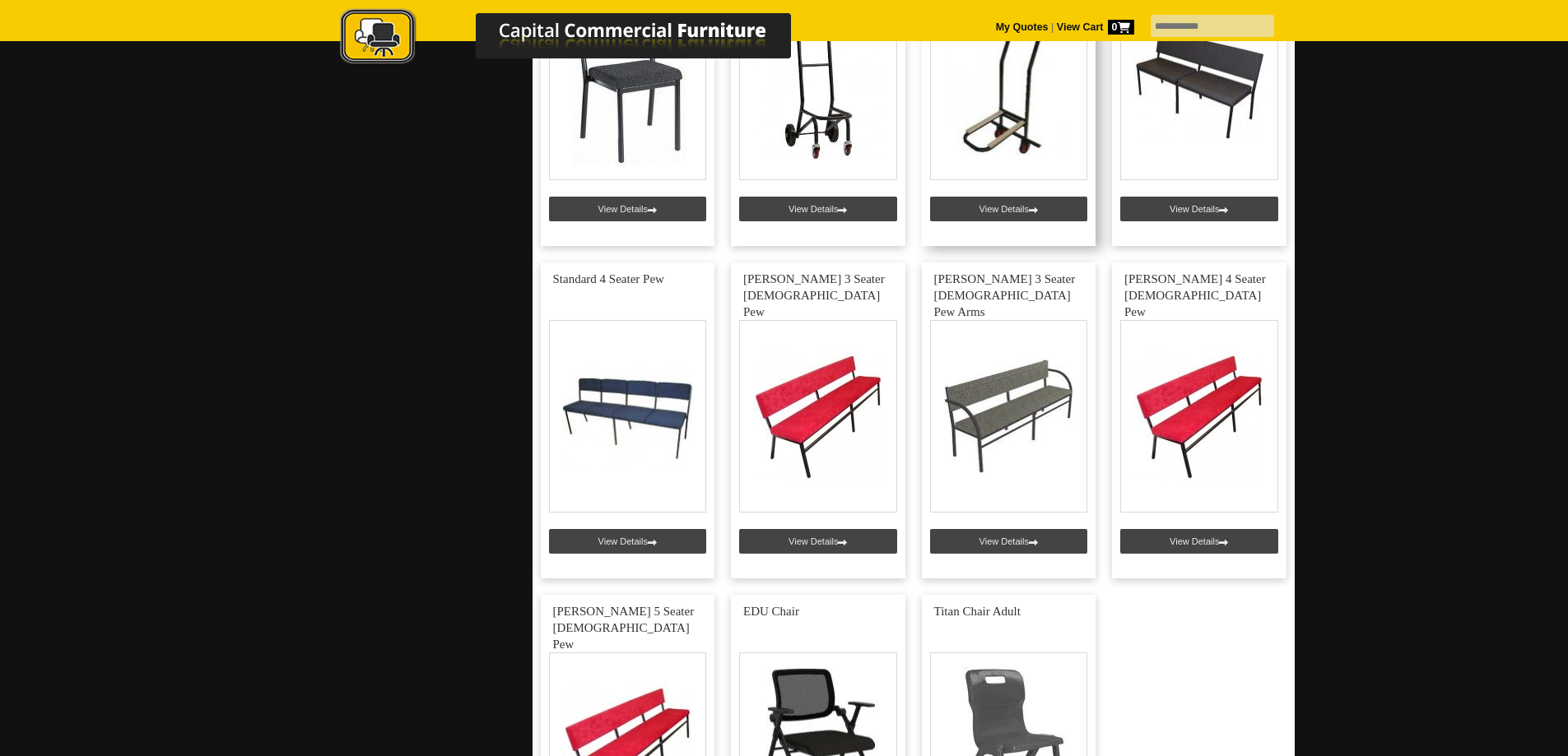
scroll to position [4524, 0]
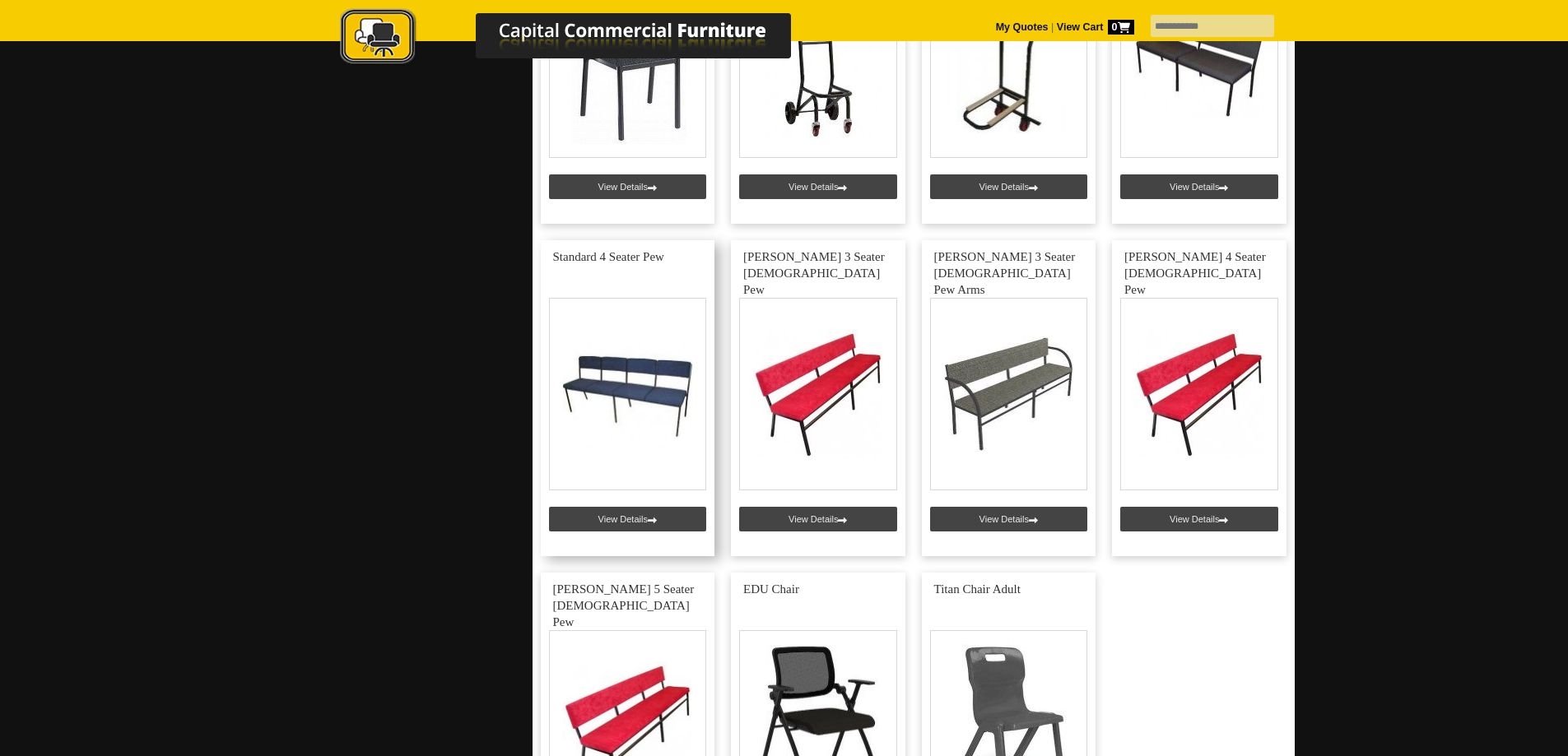
click at [604, 512] on link at bounding box center [627, 398] width 174 height 316
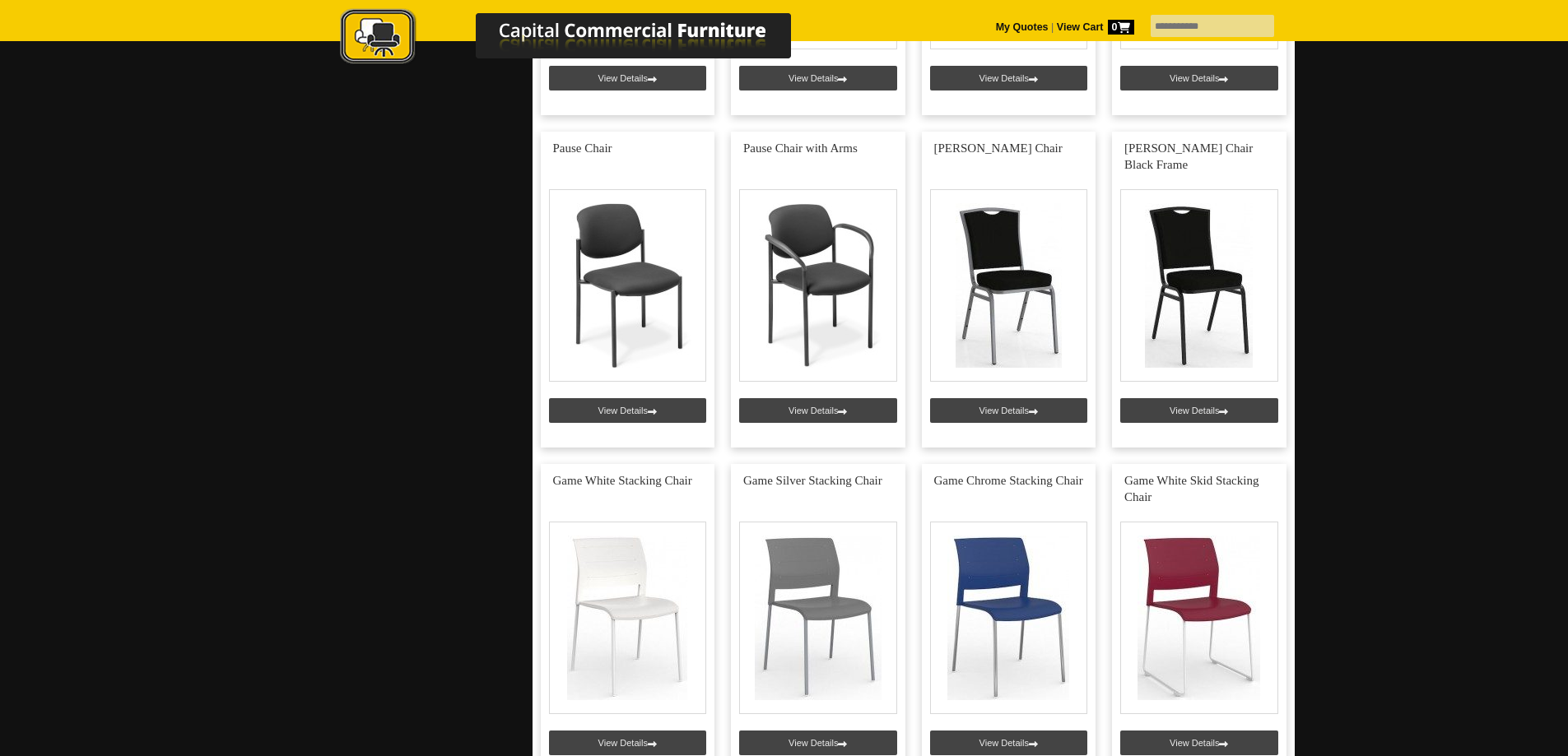
scroll to position [2221, 0]
